Goal: Task Accomplishment & Management: Use online tool/utility

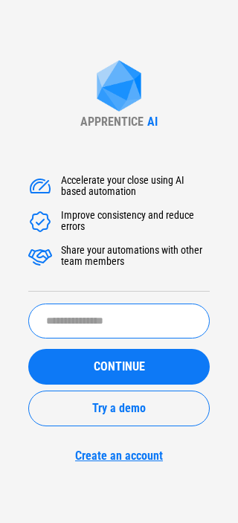
click at [71, 334] on input "text" at bounding box center [119, 321] width 182 height 35
click at [66, 323] on input "text" at bounding box center [119, 321] width 182 height 35
click at [28, 349] on button "CONTINUE" at bounding box center [119, 367] width 182 height 36
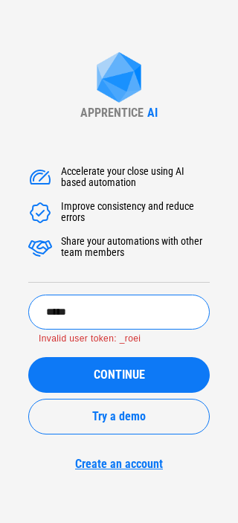
click at [28, 357] on button "CONTINUE" at bounding box center [119, 375] width 182 height 36
type input "*"
click at [88, 306] on input "text" at bounding box center [119, 312] width 182 height 35
paste input "****"
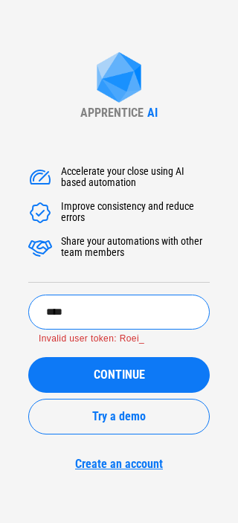
click at [28, 357] on button "CONTINUE" at bounding box center [119, 375] width 182 height 36
drag, startPoint x: 92, startPoint y: 305, endPoint x: -31, endPoint y: 313, distance: 122.4
click at [0, 313] on html "APPRENTICE AI Accelerate your close using AI based automation Improve consisten…" at bounding box center [119, 261] width 238 height 523
paste input "**********"
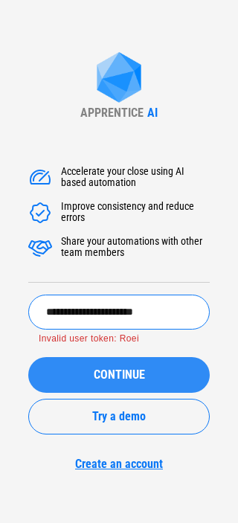
type input "**********"
click at [114, 370] on span "CONTINUE" at bounding box center [119, 375] width 51 height 12
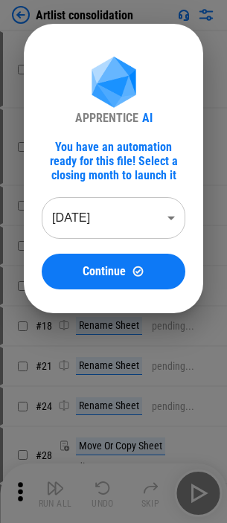
click at [144, 221] on body "Artlist consolidation # 4 DownloadNetsuiteReportsAction pending... # 5 Download…" at bounding box center [113, 261] width 227 height 523
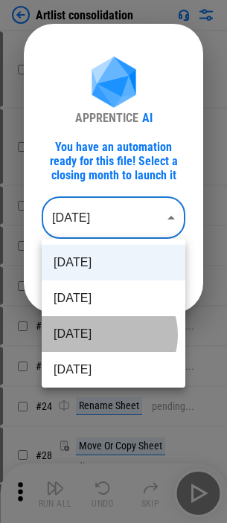
click at [106, 335] on li "Jun 2025" at bounding box center [114, 334] width 144 height 36
type input "********"
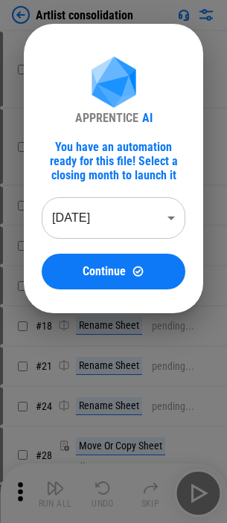
click at [127, 261] on button "Continue" at bounding box center [114, 272] width 144 height 36
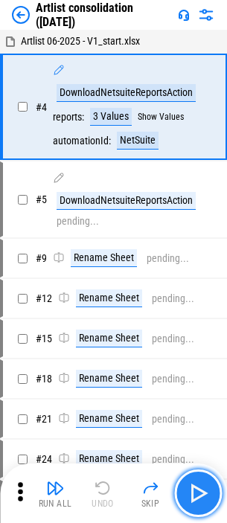
click at [191, 478] on button "button" at bounding box center [198, 494] width 48 height 48
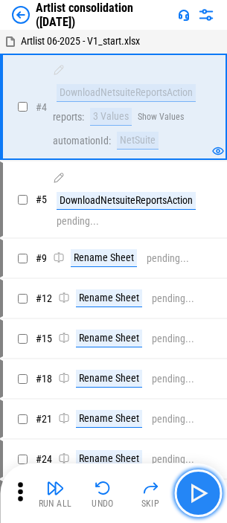
click at [190, 503] on img "button" at bounding box center [198, 494] width 24 height 24
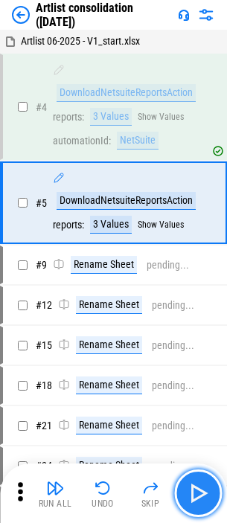
click at [193, 502] on img "button" at bounding box center [198, 494] width 24 height 24
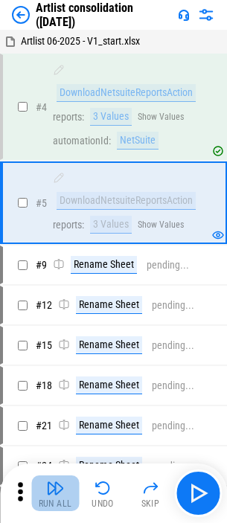
click at [56, 497] on button "Run All" at bounding box center [55, 494] width 48 height 36
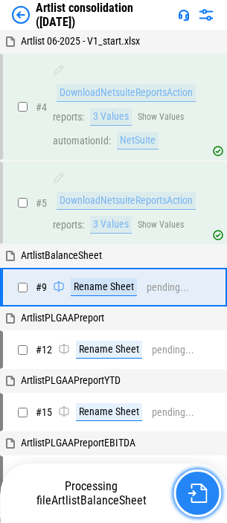
click at [208, 491] on button "button" at bounding box center [197, 494] width 48 height 48
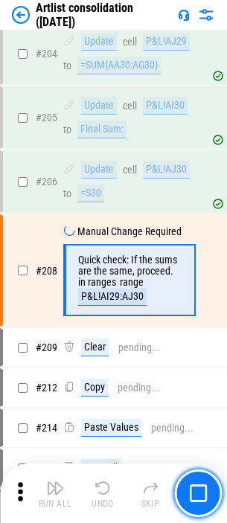
scroll to position [6185, 0]
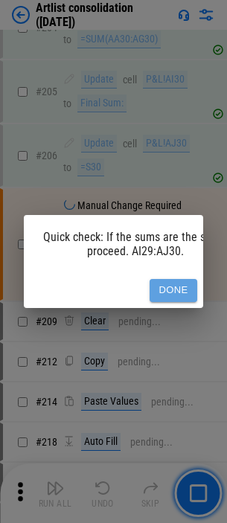
click at [168, 284] on button "Done" at bounding box center [174, 290] width 48 height 23
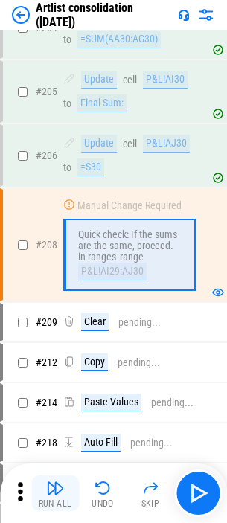
click at [65, 485] on button "Run All" at bounding box center [55, 494] width 48 height 36
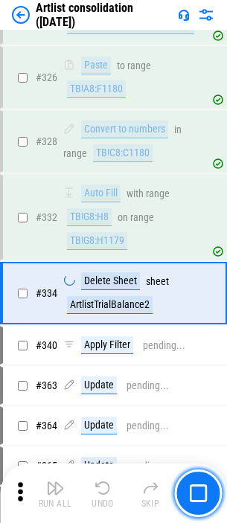
scroll to position [9113, 0]
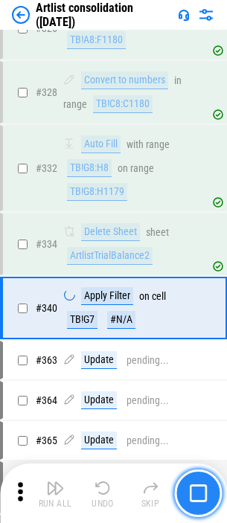
click at [191, 488] on img "button" at bounding box center [198, 494] width 18 height 18
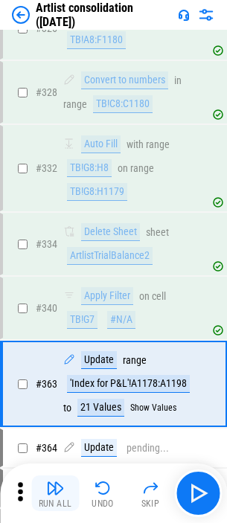
click at [188, 497] on div "Run All Undo Skip" at bounding box center [115, 494] width 212 height 48
click at [188, 497] on img "button" at bounding box center [198, 494] width 24 height 24
click at [188, 497] on div "Run All Undo Skip" at bounding box center [115, 494] width 212 height 48
drag, startPoint x: 60, startPoint y: 493, endPoint x: 188, endPoint y: 237, distance: 285.7
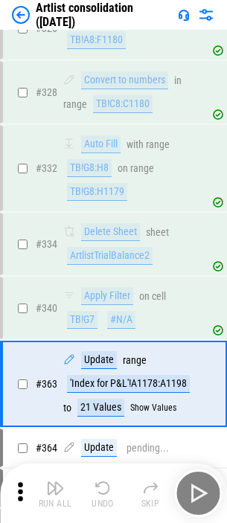
drag, startPoint x: 188, startPoint y: 237, endPoint x: 218, endPoint y: 502, distance: 266.0
click at [200, 494] on div "Run All Undo Skip" at bounding box center [115, 494] width 212 height 48
drag, startPoint x: 218, startPoint y: 502, endPoint x: 200, endPoint y: 494, distance: 19.4
click at [57, 497] on div "Run All Undo Skip" at bounding box center [115, 494] width 212 height 48
drag, startPoint x: 200, startPoint y: 494, endPoint x: -870, endPoint y: -51, distance: 1200.7
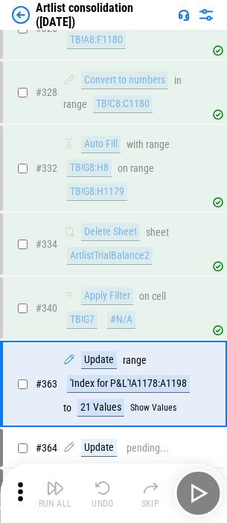
click at [60, 493] on div "Run All Undo Skip" at bounding box center [115, 494] width 212 height 48
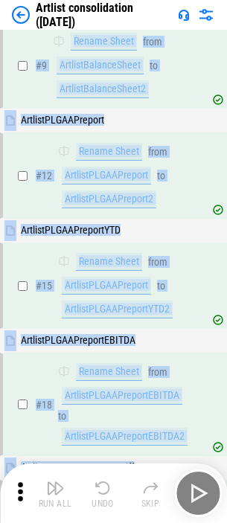
scroll to position [0, 0]
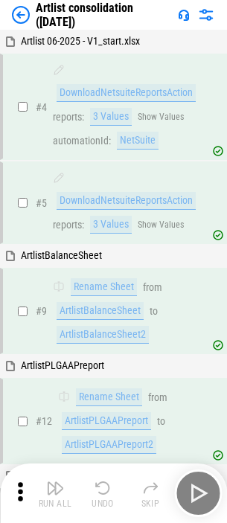
click at [185, 0] on html "Artlist consolidation (Jun 25) Artlist 06-2025 - V1_start.xlsx # 4 DownloadNets…" at bounding box center [113, 261] width 227 height 523
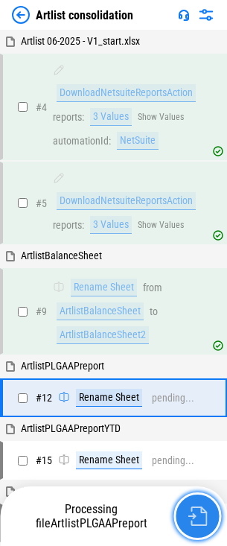
click at [203, 520] on img "button" at bounding box center [197, 515] width 19 height 19
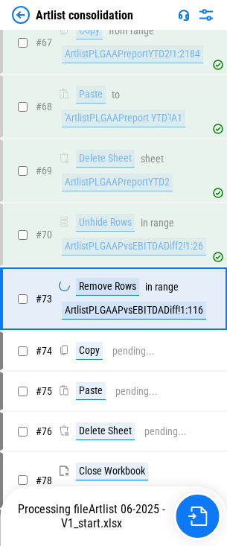
scroll to position [2575, 0]
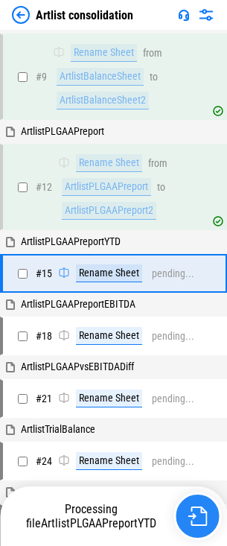
scroll to position [235, 0]
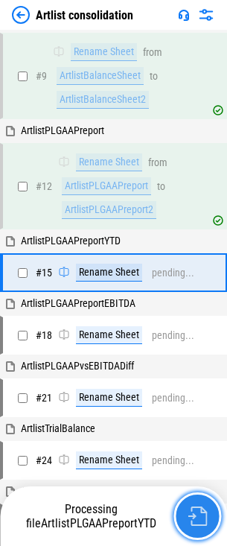
click at [203, 520] on img "button" at bounding box center [197, 515] width 19 height 19
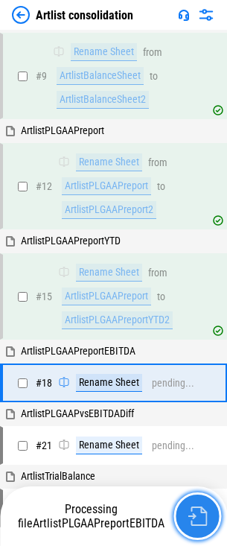
click at [198, 514] on img "button" at bounding box center [197, 515] width 19 height 19
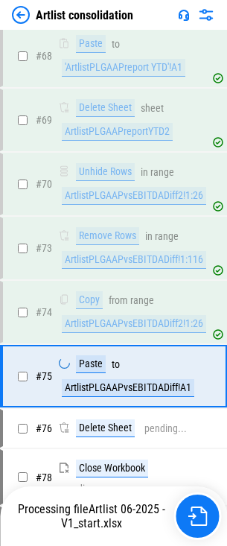
scroll to position [2703, 0]
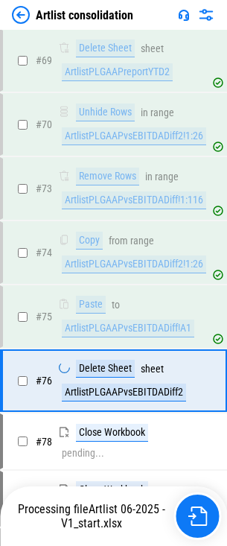
scroll to position [2767, 0]
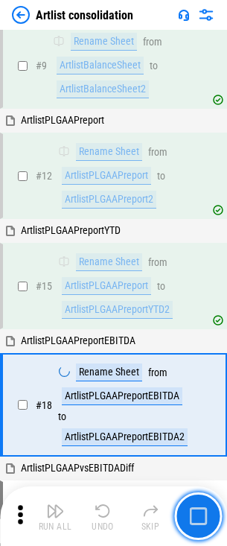
scroll to position [320, 0]
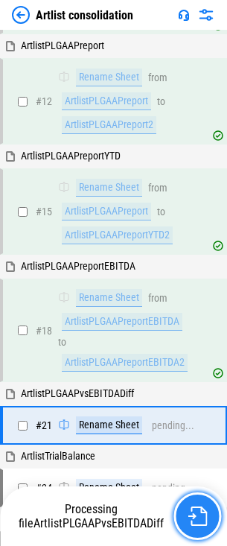
click at [202, 514] on img "button" at bounding box center [197, 515] width 19 height 19
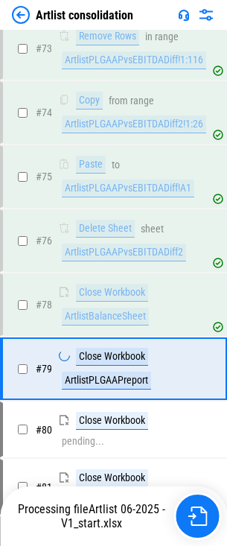
scroll to position [2895, 0]
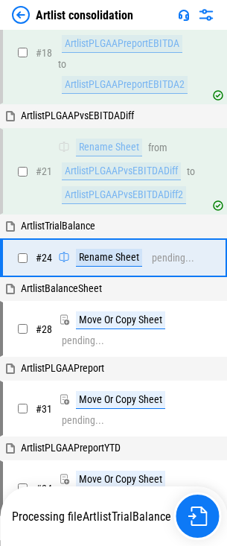
scroll to position [600, 0]
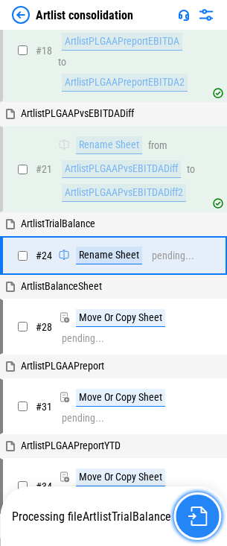
click at [200, 514] on img "button" at bounding box center [197, 515] width 19 height 19
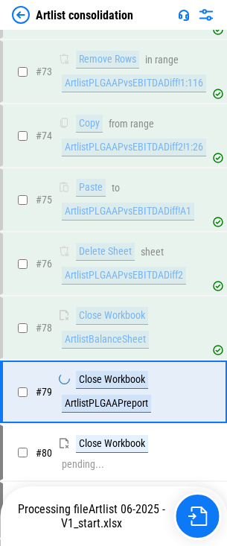
scroll to position [2895, 0]
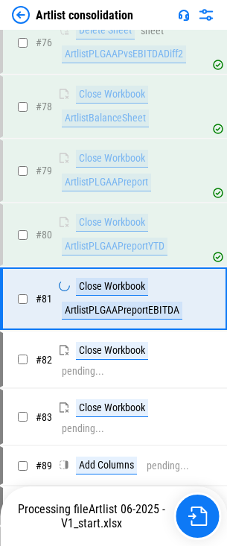
scroll to position [3023, 0]
